Goal: Task Accomplishment & Management: Manage account settings

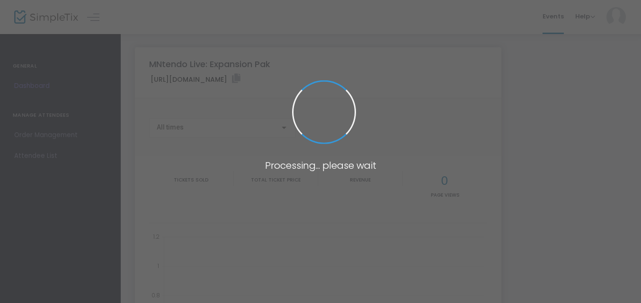
type input "[URL][DOMAIN_NAME]"
type input "https://www.simpletix.com/e/mntendo-live-expansion-pak-tickets-226274"
type input "[URL][DOMAIN_NAME]"
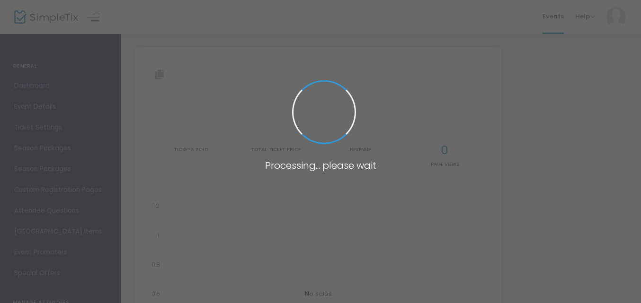
type input "[URL][DOMAIN_NAME]"
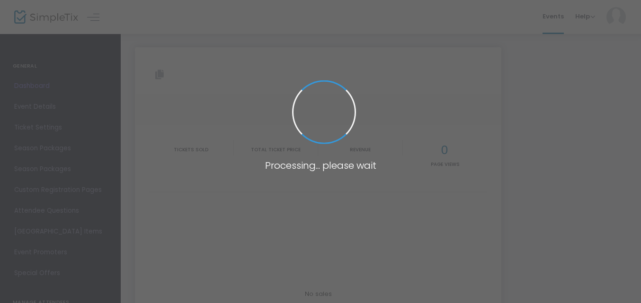
type input "[URL][DOMAIN_NAME]"
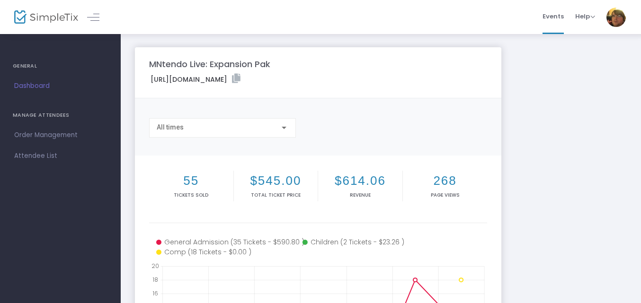
click at [545, 123] on div "MNtendo Live: Expansion Pak https://www.simpletix.com/e/mntendo-live-expansion-…" at bounding box center [380, 282] width 501 height 471
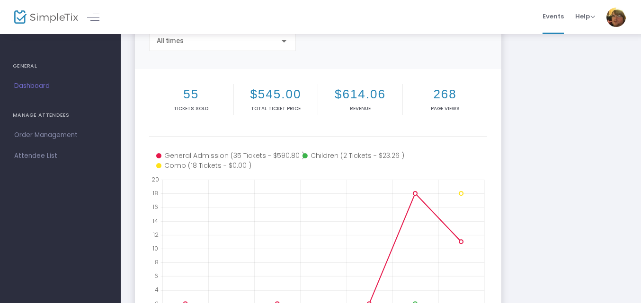
scroll to position [79, 0]
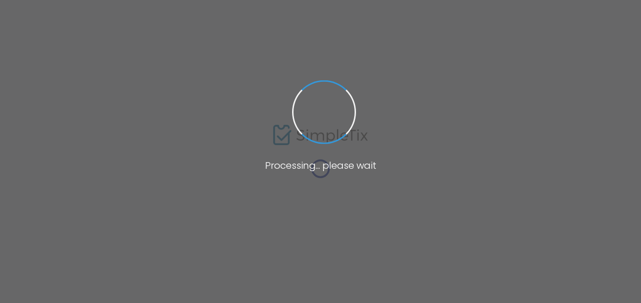
scroll to position [75, 0]
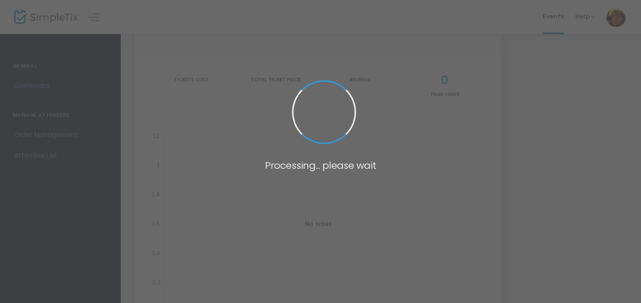
type input "[URL][DOMAIN_NAME]"
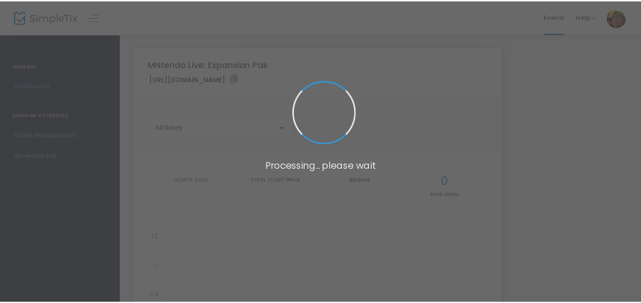
scroll to position [77, 0]
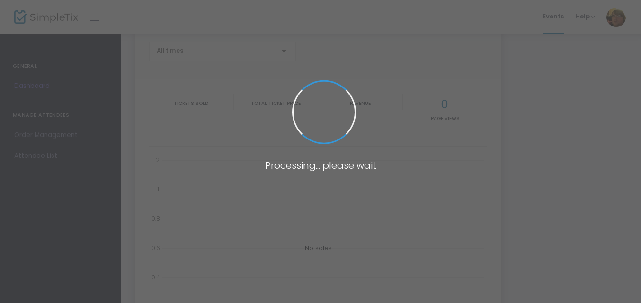
type input "[URL][DOMAIN_NAME]"
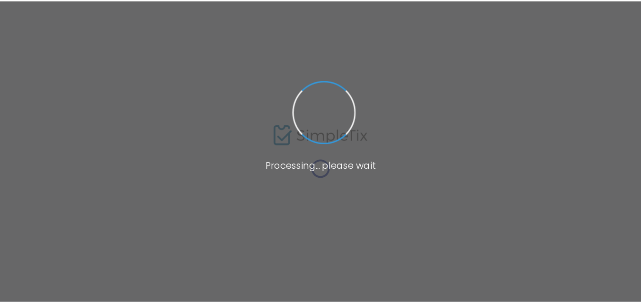
scroll to position [72, 0]
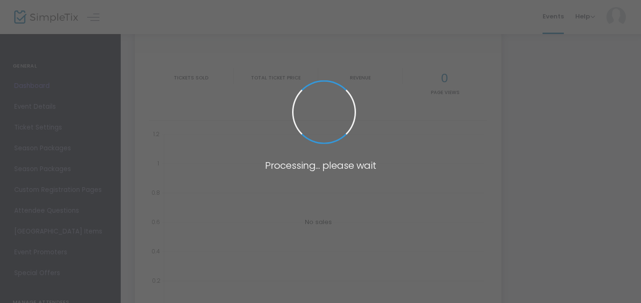
type input "[URL][DOMAIN_NAME]"
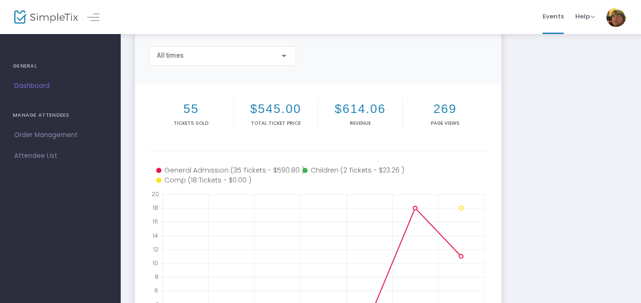
click at [551, 175] on div "MNtendo Live: Expansion Pak https://www.simpletix.com/e/mntendo-live-expansion-…" at bounding box center [380, 210] width 501 height 471
click at [562, 278] on div "MNtendo Live: Expansion Pak https://www.simpletix.com/e/mntendo-live-expansion-…" at bounding box center [380, 210] width 501 height 471
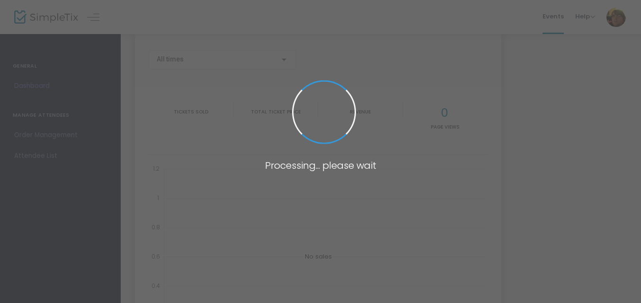
scroll to position [68, 0]
type input "[URL][DOMAIN_NAME]"
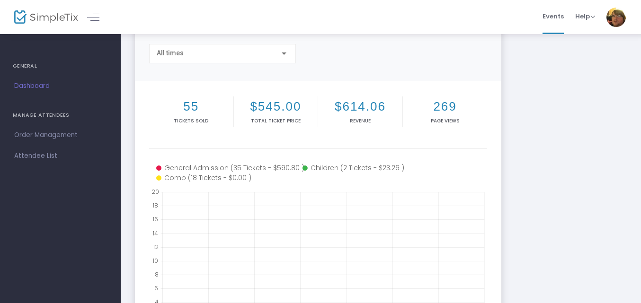
scroll to position [68, 0]
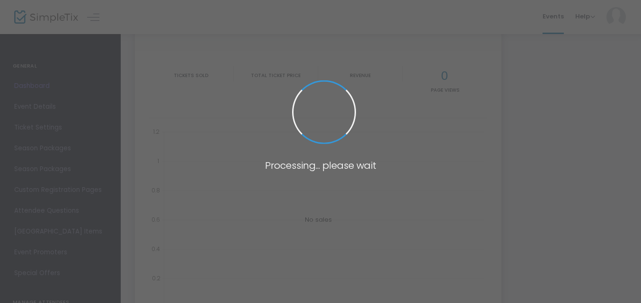
scroll to position [74, 0]
type input "[URL][DOMAIN_NAME]"
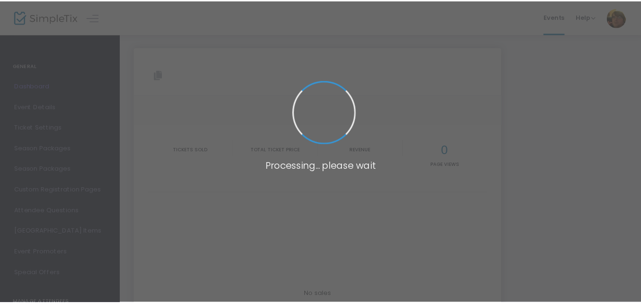
scroll to position [70, 0]
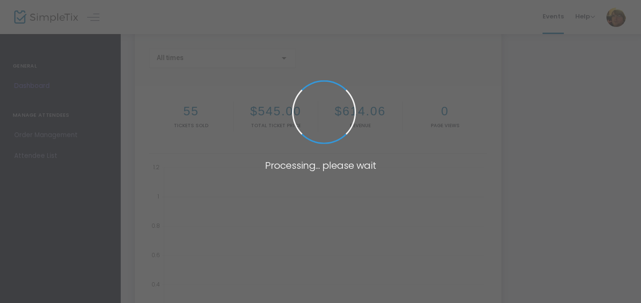
type input "[URL][DOMAIN_NAME]"
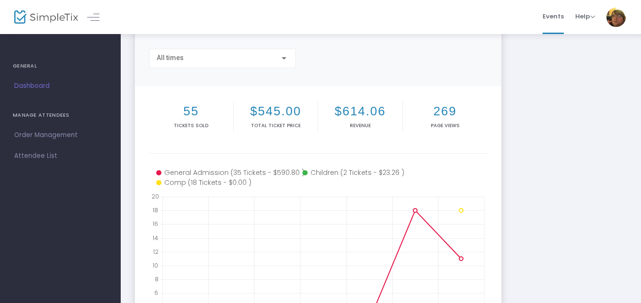
scroll to position [74, 0]
